Goal: Task Accomplishment & Management: Use online tool/utility

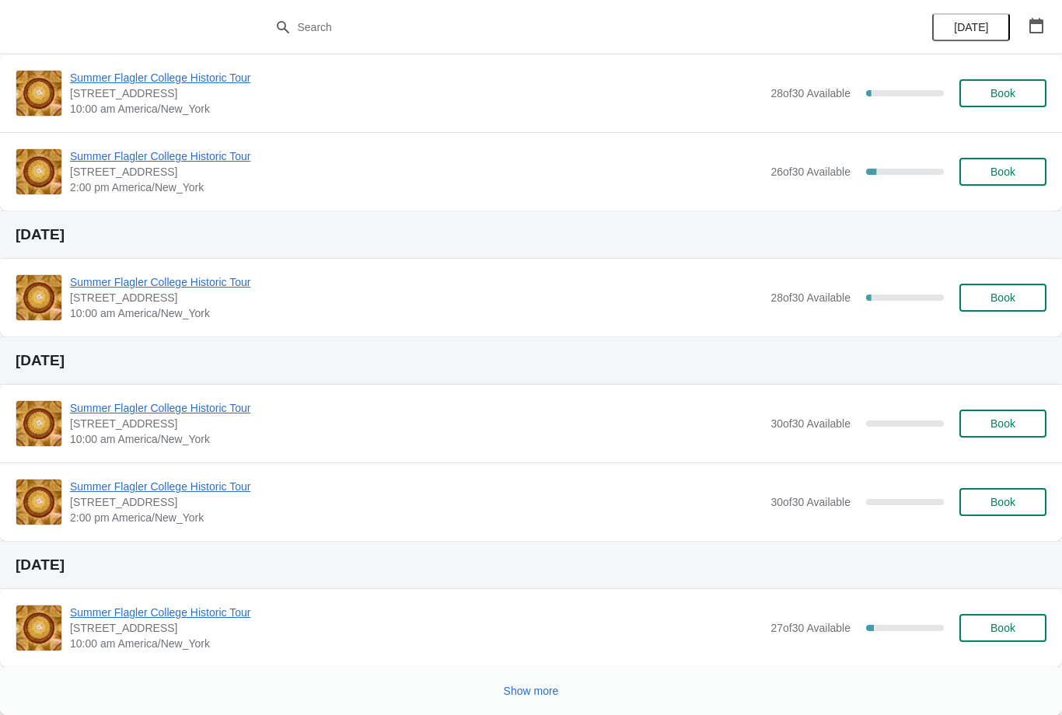
scroll to position [750, 0]
click at [535, 697] on span "Show more" at bounding box center [531, 691] width 55 height 12
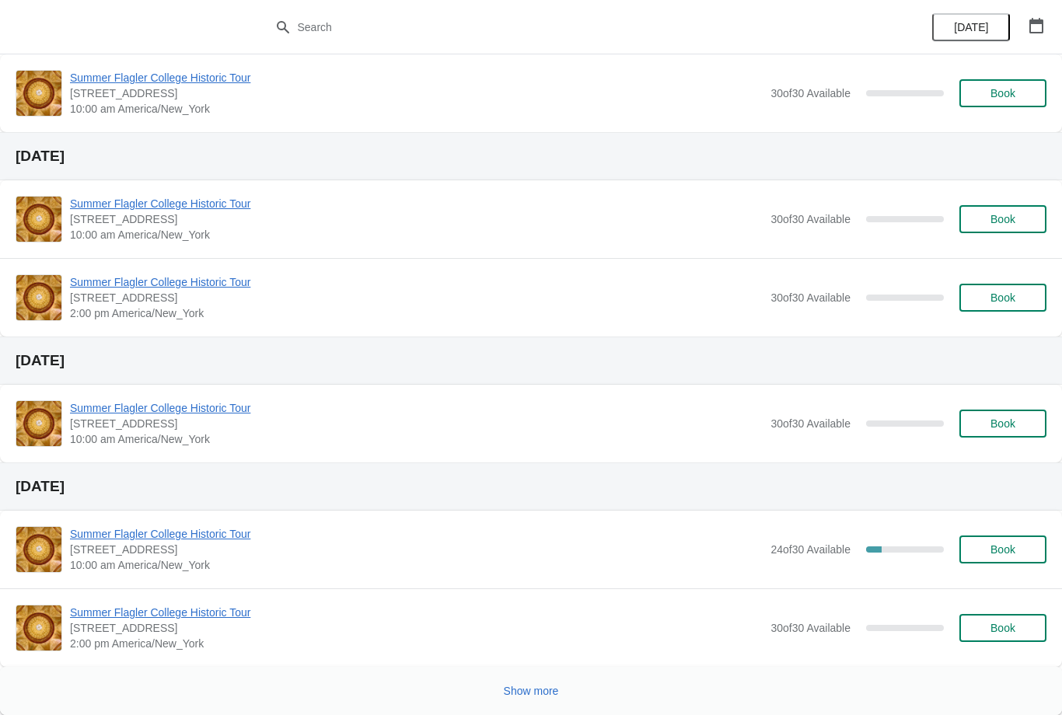
scroll to position [2151, 0]
click at [564, 680] on button "Show more" at bounding box center [532, 691] width 68 height 28
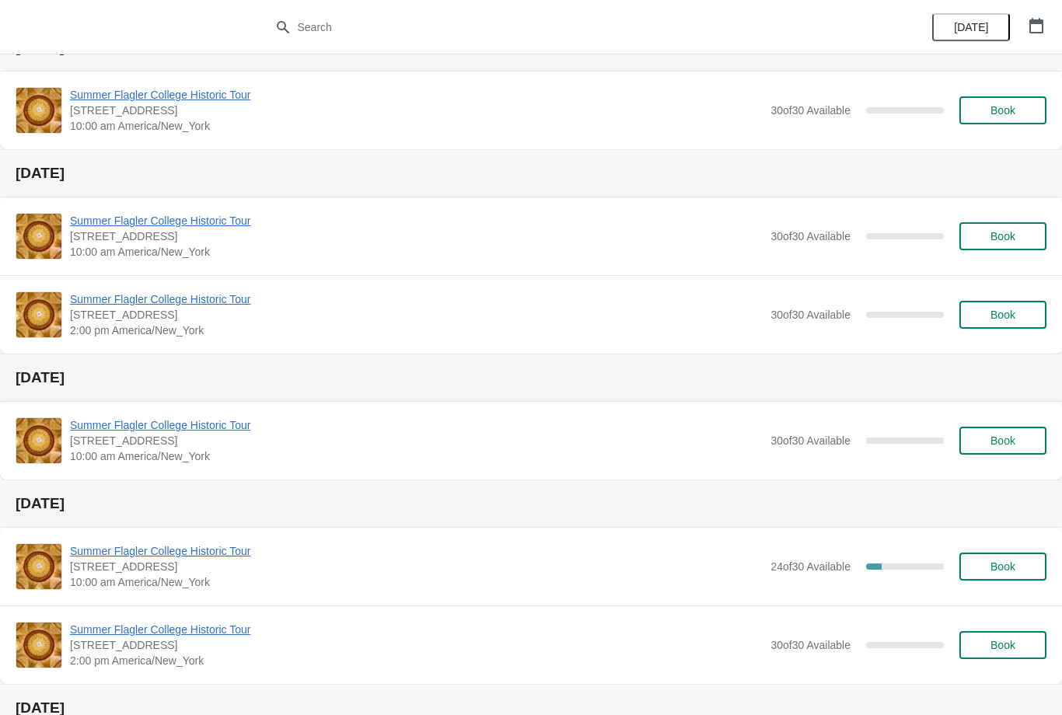
scroll to position [2102, 0]
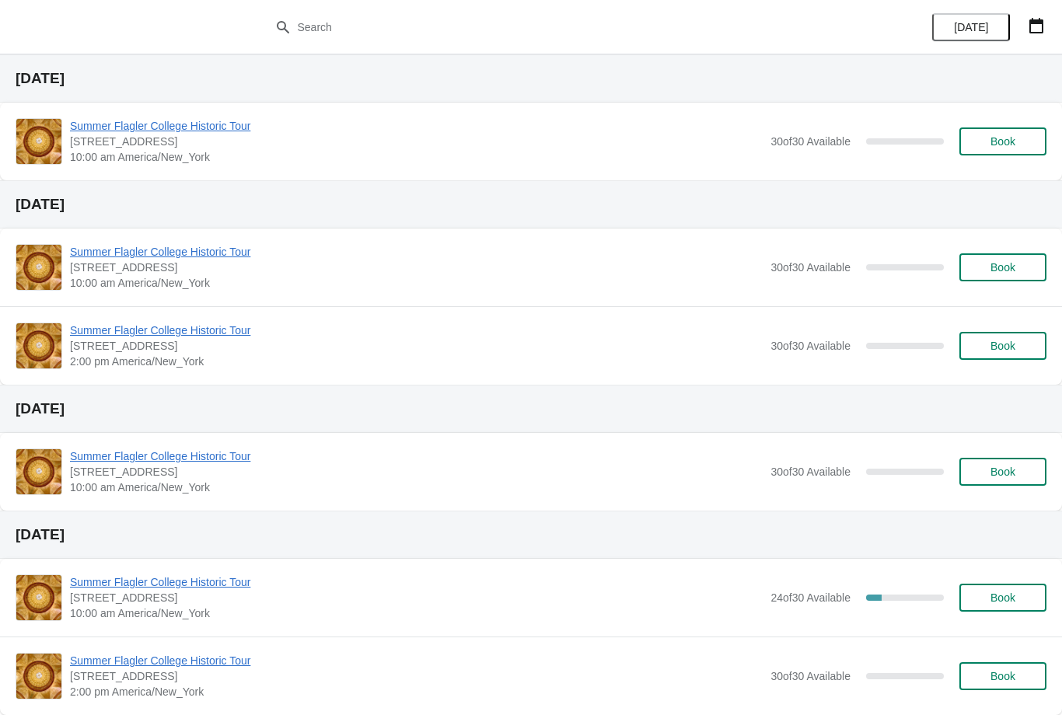
click at [1034, 14] on button "button" at bounding box center [1036, 26] width 28 height 28
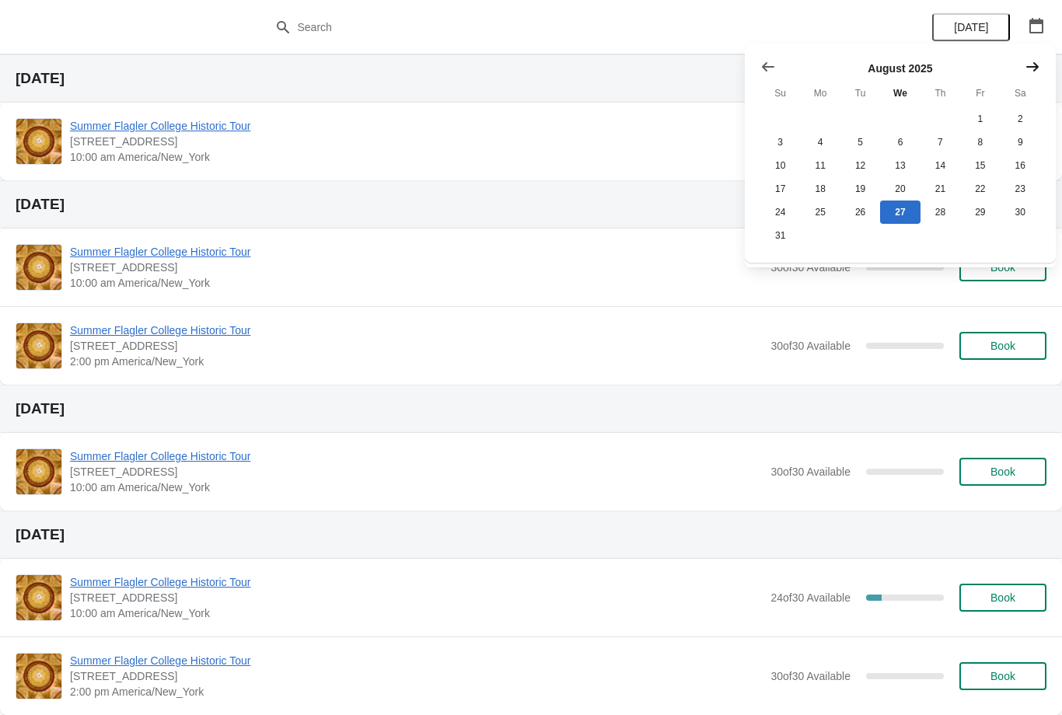
click at [1035, 65] on icon "Show next month, September 2025" at bounding box center [1033, 67] width 16 height 16
click at [1022, 64] on button "Show next month, October 2025" at bounding box center [1033, 67] width 28 height 28
click at [902, 118] on button "1" at bounding box center [900, 118] width 40 height 23
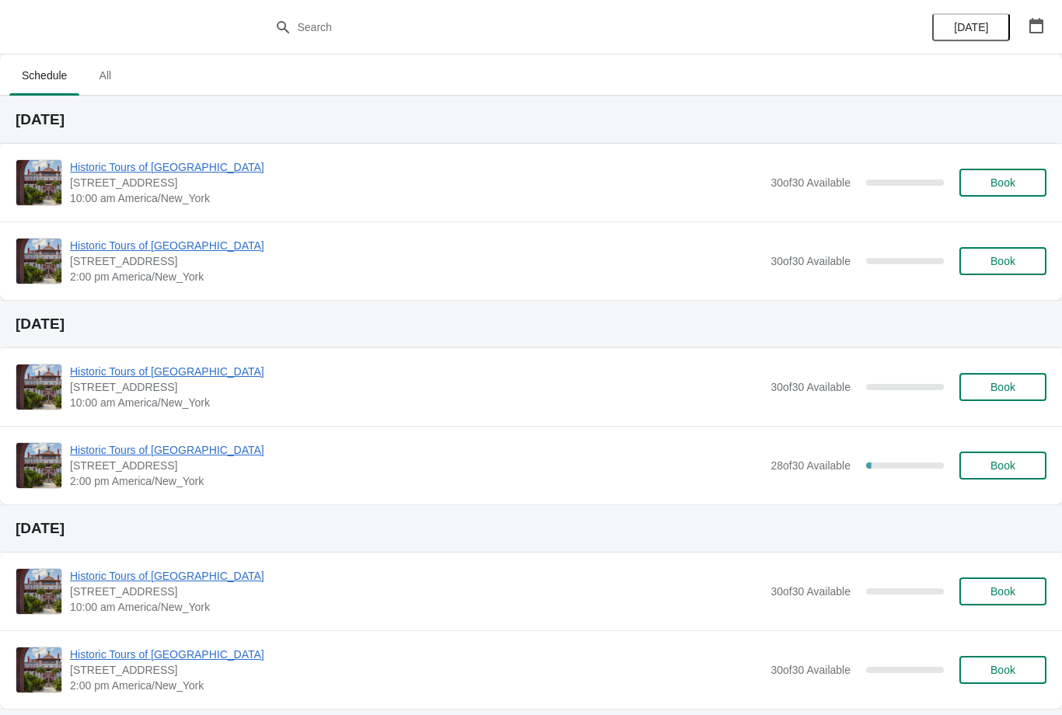
scroll to position [0, 0]
click at [1044, 33] on button "button" at bounding box center [1036, 26] width 28 height 28
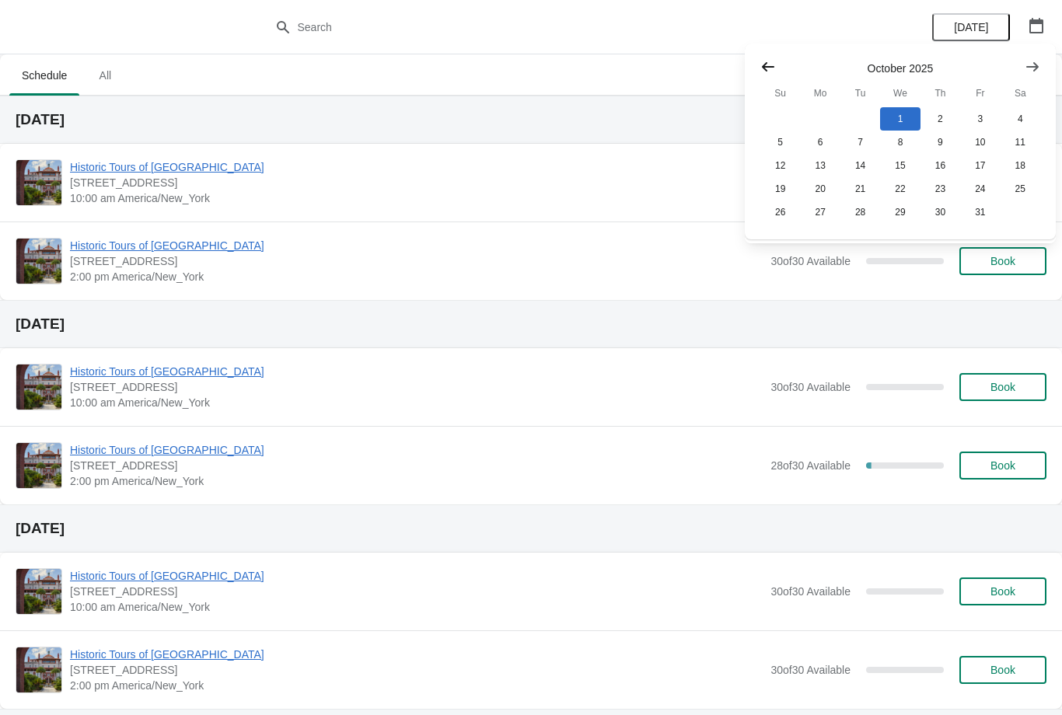
click at [772, 75] on button "Show previous month, September 2025" at bounding box center [768, 67] width 28 height 28
click at [864, 190] on button "23" at bounding box center [860, 188] width 40 height 23
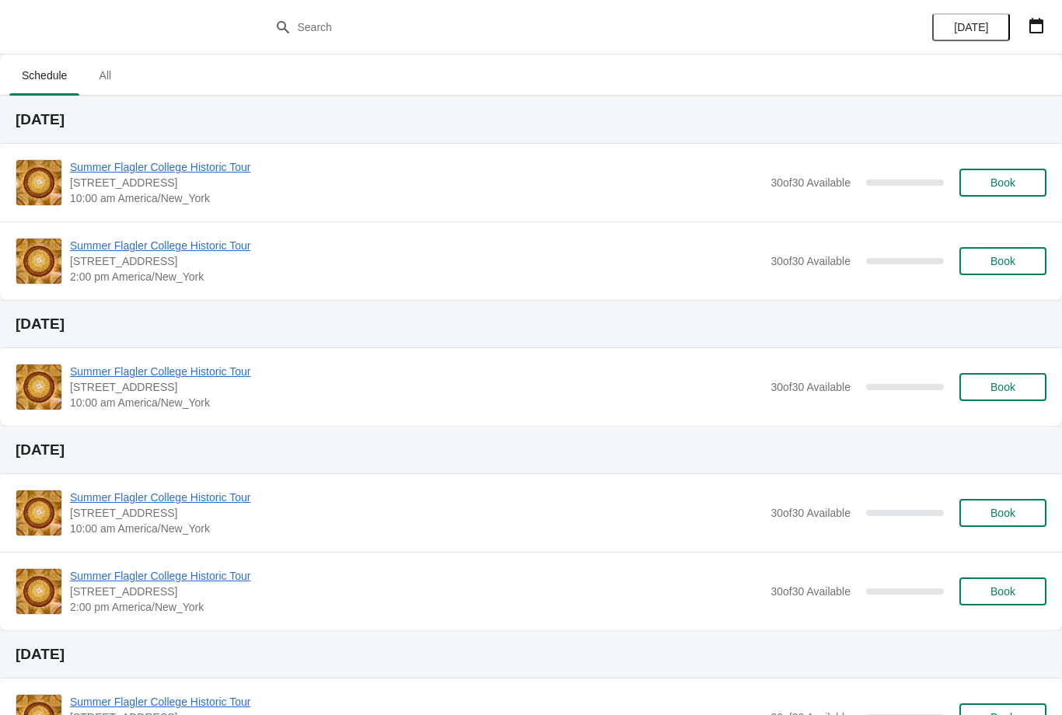
click at [1047, 26] on button "button" at bounding box center [1036, 26] width 28 height 28
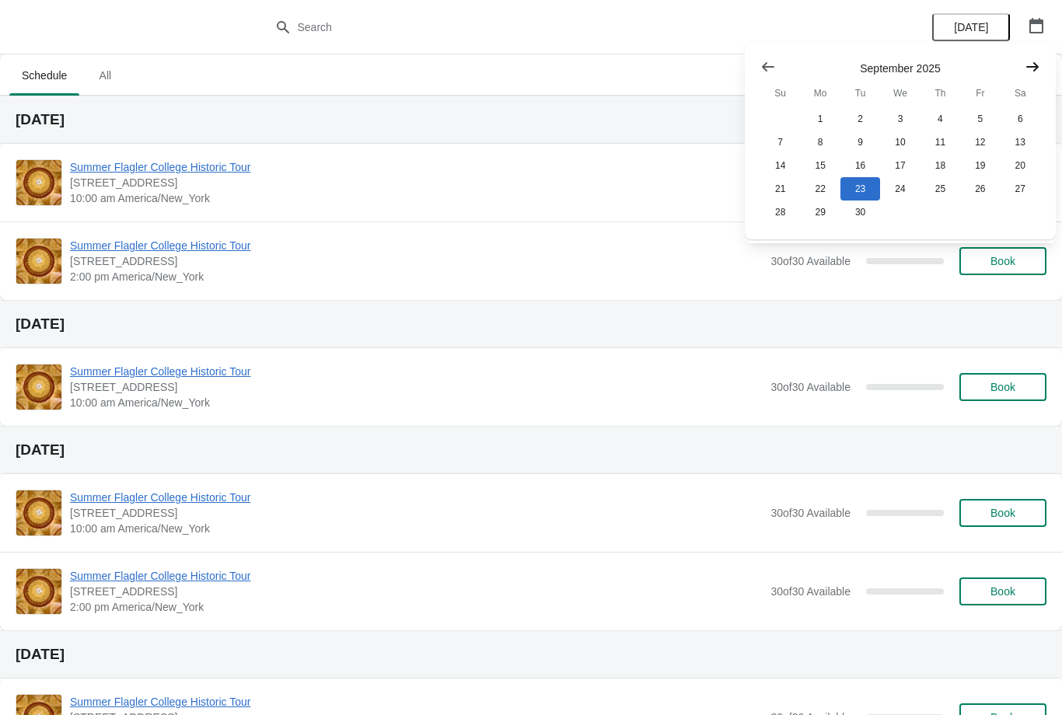
click at [1041, 61] on button "Show next month, October 2025" at bounding box center [1033, 67] width 28 height 28
click at [902, 129] on button "1" at bounding box center [900, 118] width 40 height 23
